Goal: Information Seeking & Learning: Check status

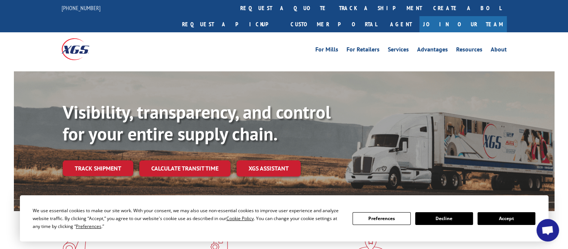
click at [114, 160] on link "Track shipment" at bounding box center [98, 168] width 71 height 16
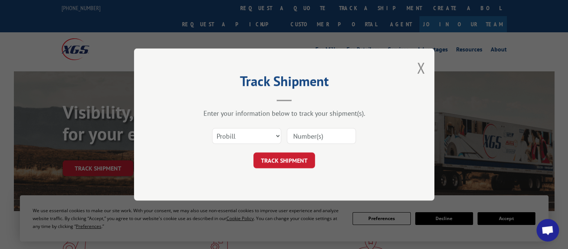
click at [301, 134] on input at bounding box center [321, 136] width 69 height 16
paste input "16571176"
type input "16571176"
click at [284, 161] on button "TRACK SHIPMENT" at bounding box center [285, 161] width 62 height 16
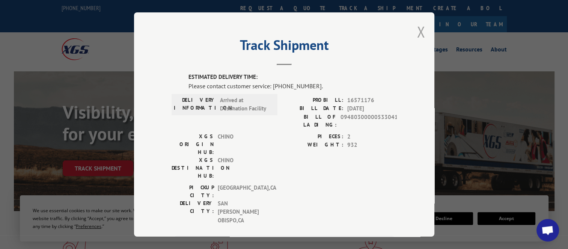
click at [417, 32] on button "Close modal" at bounding box center [421, 32] width 8 height 20
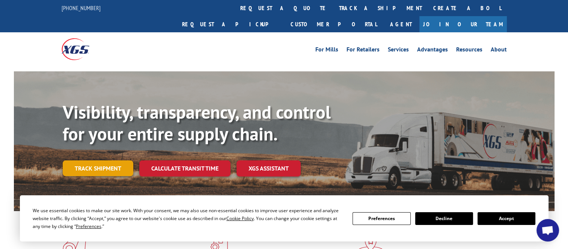
click at [95, 160] on link "Track shipment" at bounding box center [98, 168] width 71 height 16
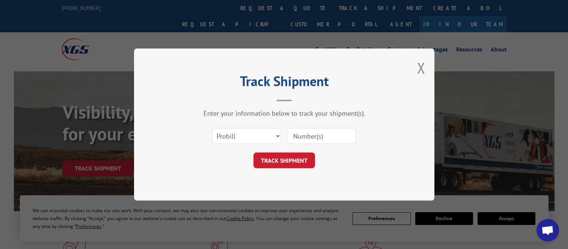
click at [305, 140] on input at bounding box center [321, 136] width 69 height 16
paste input "17323349"
type input "17323349"
click at [286, 159] on button "TRACK SHIPMENT" at bounding box center [285, 161] width 62 height 16
